Goal: Task Accomplishment & Management: Complete application form

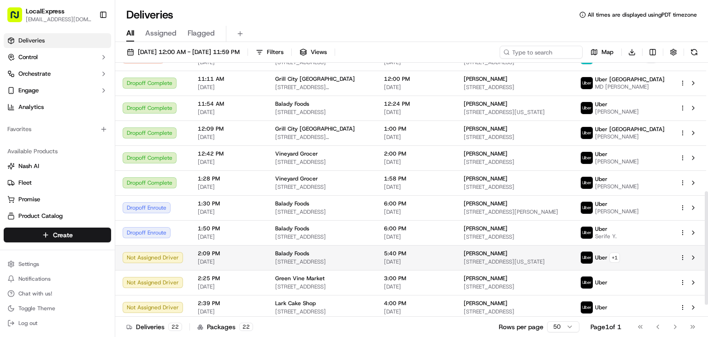
scroll to position [314, 0]
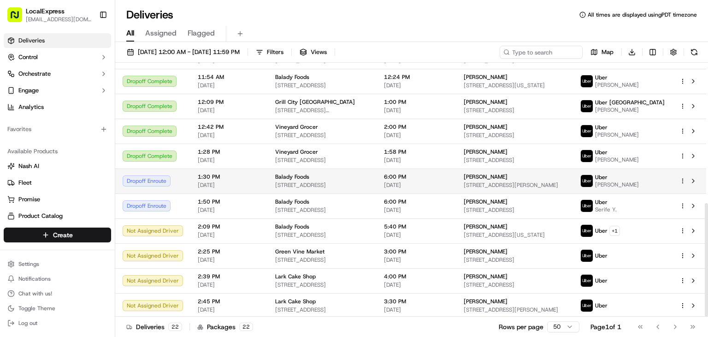
click at [684, 181] on html "LocalExpress georgek@localexpress.io Toggle Sidebar Deliveries Control Orchestr…" at bounding box center [354, 168] width 708 height 337
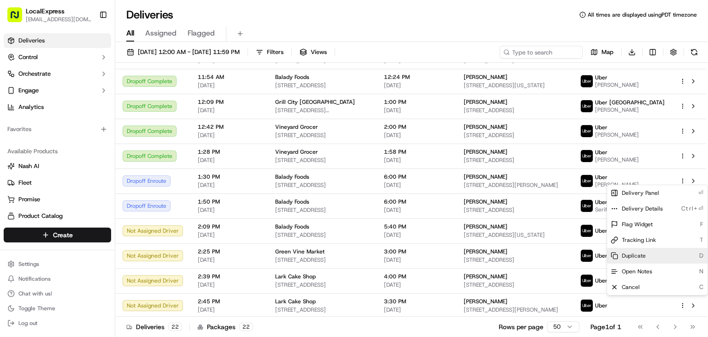
click at [648, 257] on div "Duplicate D" at bounding box center [657, 256] width 101 height 16
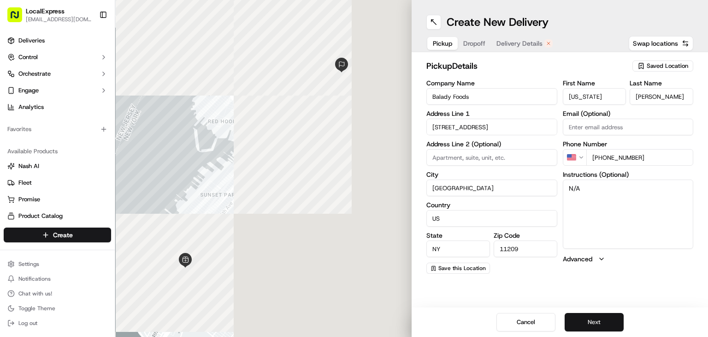
click at [593, 322] on button "Next" at bounding box center [594, 322] width 59 height 18
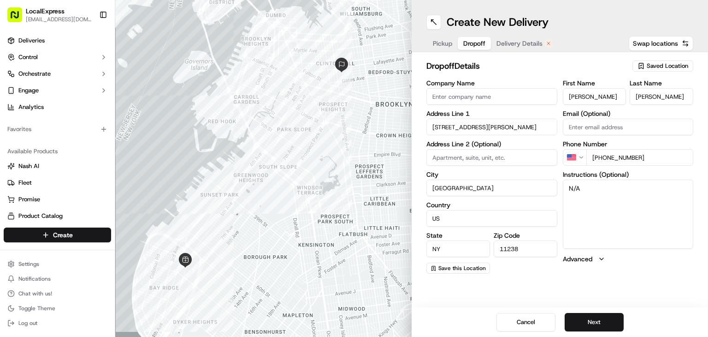
click at [483, 127] on input "[STREET_ADDRESS][PERSON_NAME]" at bounding box center [492, 126] width 131 height 17
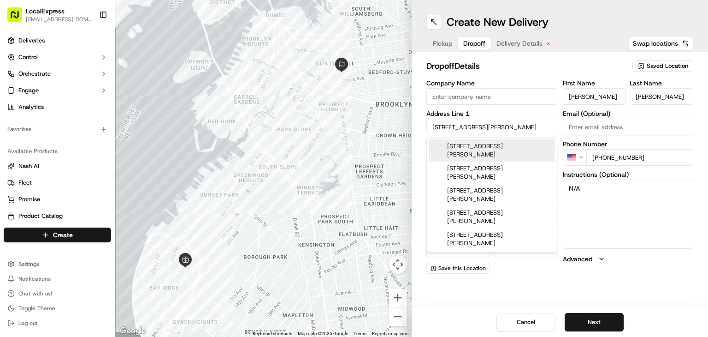
click at [483, 127] on input "[STREET_ADDRESS][PERSON_NAME]" at bounding box center [492, 126] width 131 height 17
paste input "[STREET_ADDRESS][US_STATE],"
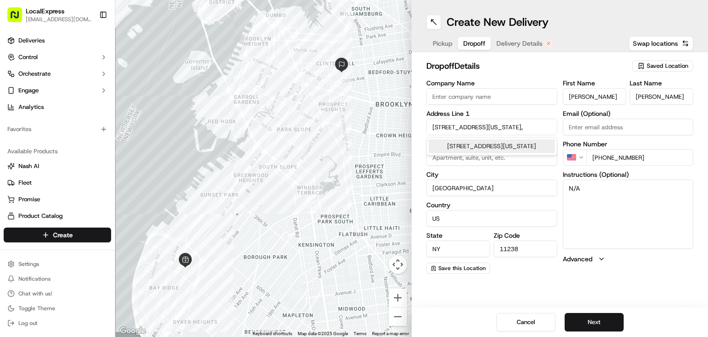
click at [492, 149] on div "[STREET_ADDRESS][US_STATE]" at bounding box center [492, 146] width 126 height 14
type input "[STREET_ADDRESS][US_STATE]"
type input "9c"
type input "[US_STATE]"
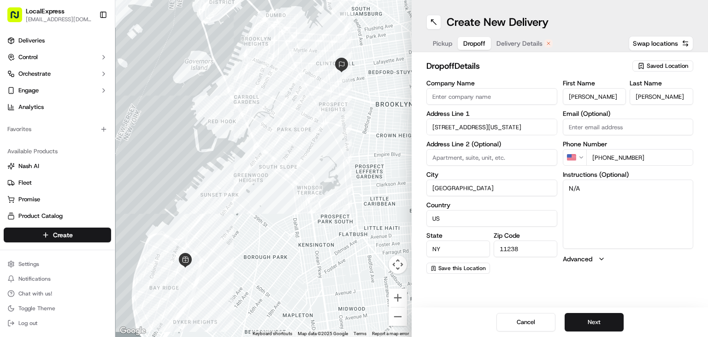
type input "[GEOGRAPHIC_DATA]"
type input "10032"
type input "[STREET_ADDRESS]"
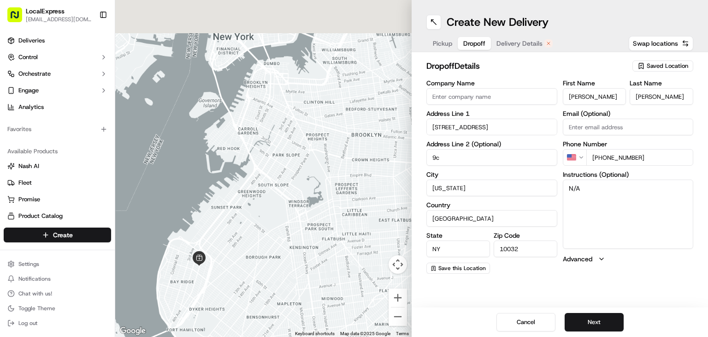
scroll to position [0, 0]
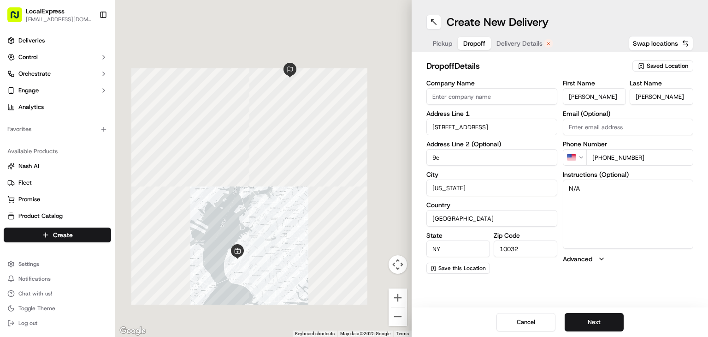
click at [486, 157] on input "9c" at bounding box center [492, 157] width 131 height 17
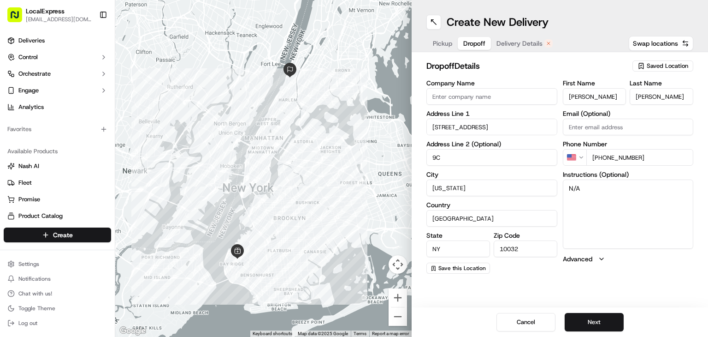
type input "9C"
click at [594, 200] on textarea "N/A" at bounding box center [628, 213] width 131 height 69
type textarea "Apt 9C"
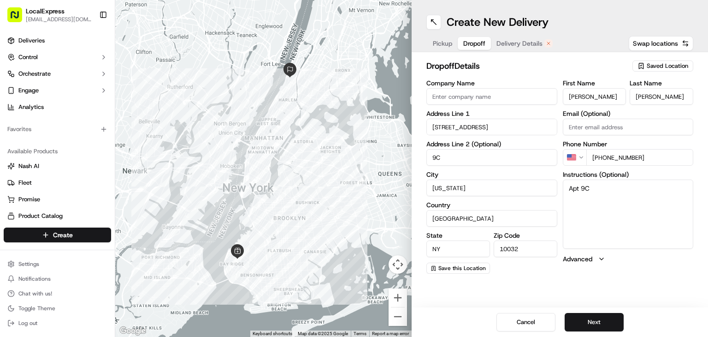
drag, startPoint x: 603, startPoint y: 157, endPoint x: 655, endPoint y: 155, distance: 52.1
click at [655, 156] on input "[PHONE_NUMBER]" at bounding box center [639, 157] width 107 height 17
paste input "[PHONE_NUMBER]"
type input "[PHONE_NUMBER]"
click at [584, 92] on input "[PERSON_NAME]" at bounding box center [595, 96] width 64 height 17
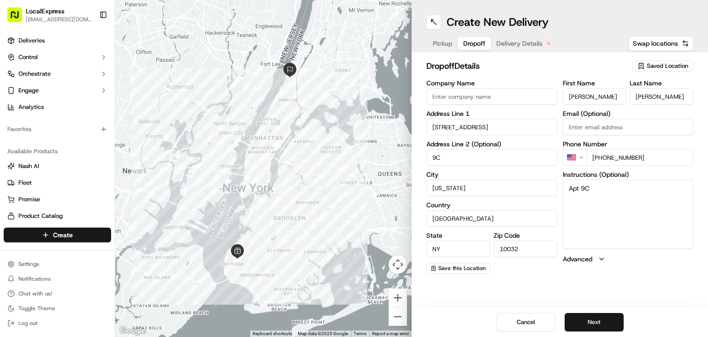
click at [584, 92] on input "[PERSON_NAME]" at bounding box center [595, 96] width 64 height 17
click at [583, 93] on input "[PERSON_NAME]" at bounding box center [595, 96] width 64 height 17
paste input "[PERSON_NAME]"
drag, startPoint x: 604, startPoint y: 98, endPoint x: 632, endPoint y: 96, distance: 28.2
click at [624, 96] on input "[PERSON_NAME]" at bounding box center [595, 96] width 64 height 17
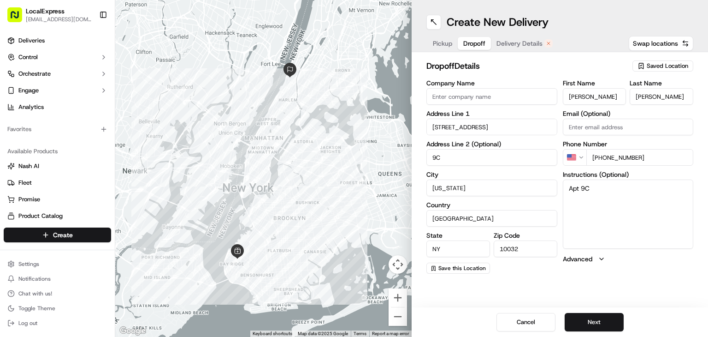
type input "[PERSON_NAME]"
click at [652, 98] on input "[PERSON_NAME]" at bounding box center [662, 96] width 64 height 17
paste input "al"
type input "al"
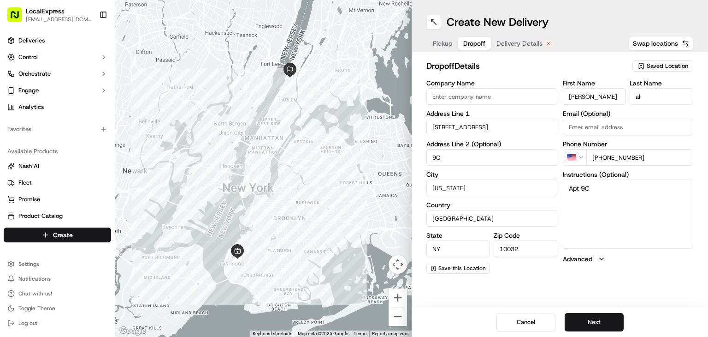
click at [615, 101] on input "[PERSON_NAME]" at bounding box center [595, 96] width 64 height 17
click at [571, 98] on input "[PERSON_NAME]" at bounding box center [595, 96] width 64 height 17
type input "[PERSON_NAME]"
click at [644, 97] on input "al" at bounding box center [662, 96] width 64 height 17
click at [573, 75] on div "dropoff Details Saved Location" at bounding box center [560, 67] width 267 height 17
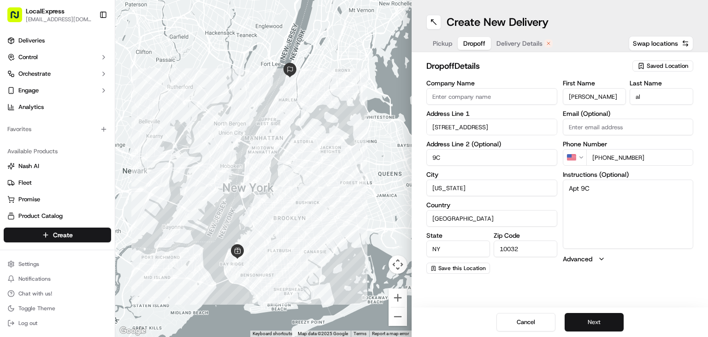
click at [588, 318] on button "Next" at bounding box center [594, 322] width 59 height 18
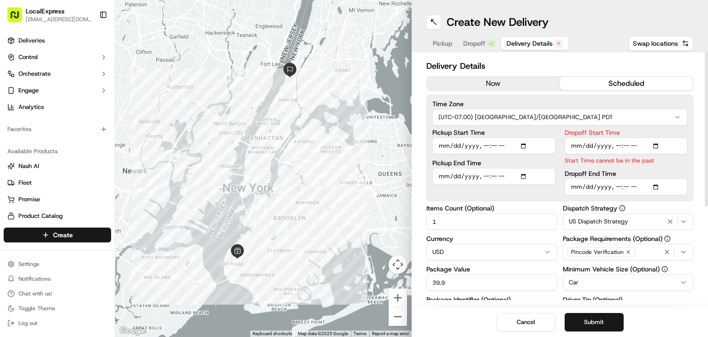
click at [472, 273] on div "Package Value 39.9" at bounding box center [492, 278] width 131 height 25
click at [472, 278] on input "39.9" at bounding box center [492, 282] width 131 height 17
paste input "126.50"
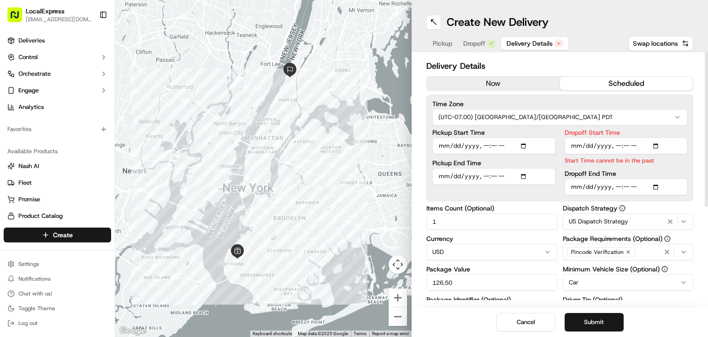
type input "126.50"
click at [542, 82] on button "now" at bounding box center [493, 84] width 133 height 14
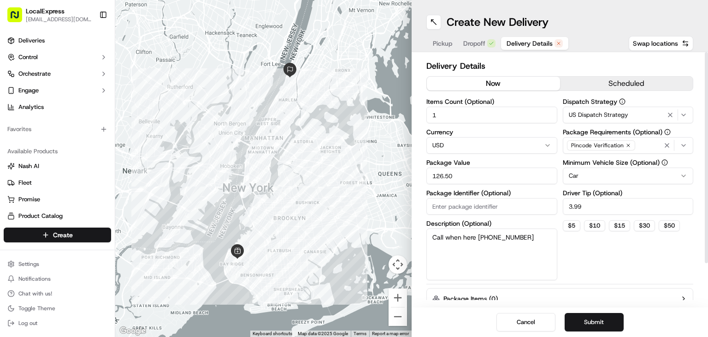
click at [539, 240] on textarea "Call when here [PHONE_NUMBER]" at bounding box center [492, 254] width 131 height 52
click at [627, 145] on icon "button" at bounding box center [628, 145] width 3 height 3
click at [607, 201] on input "3.99" at bounding box center [628, 206] width 131 height 17
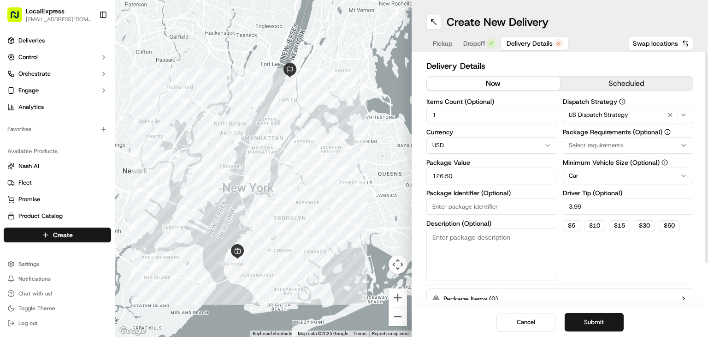
click at [607, 201] on input "3.99" at bounding box center [628, 206] width 131 height 17
paste input "12.65"
type input "12.65"
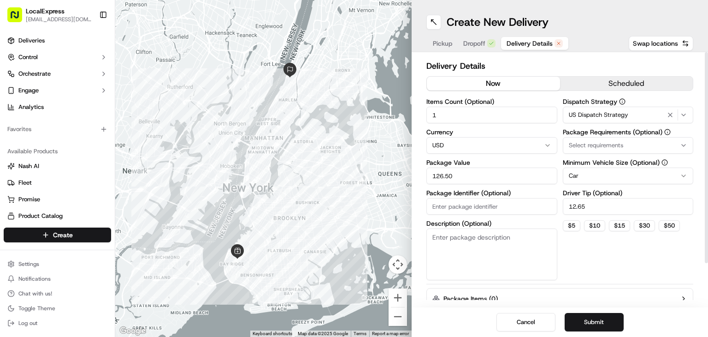
click at [637, 190] on label "Driver Tip (Optional)" at bounding box center [628, 193] width 131 height 6
click at [637, 198] on input "12.65" at bounding box center [628, 206] width 131 height 17
click at [604, 323] on button "Submit" at bounding box center [594, 322] width 59 height 18
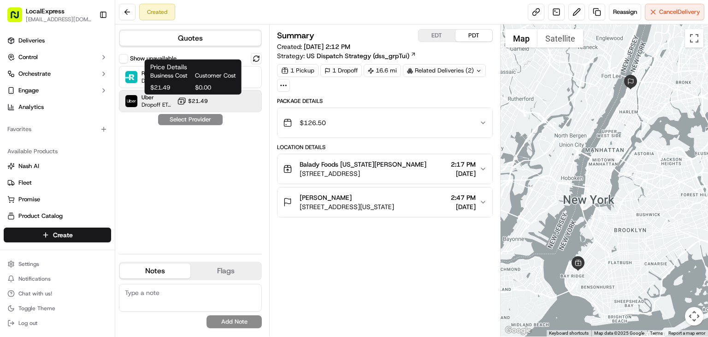
click at [203, 104] on span "$21.49" at bounding box center [198, 100] width 20 height 7
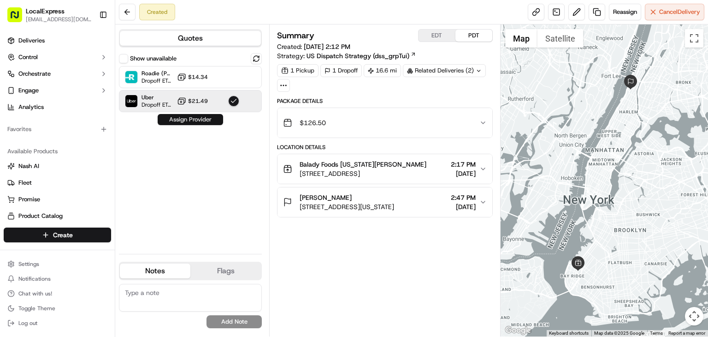
click at [206, 121] on button "Assign Provider" at bounding box center [190, 119] width 65 height 11
